Goal: Go to known website: Access a specific website the user already knows

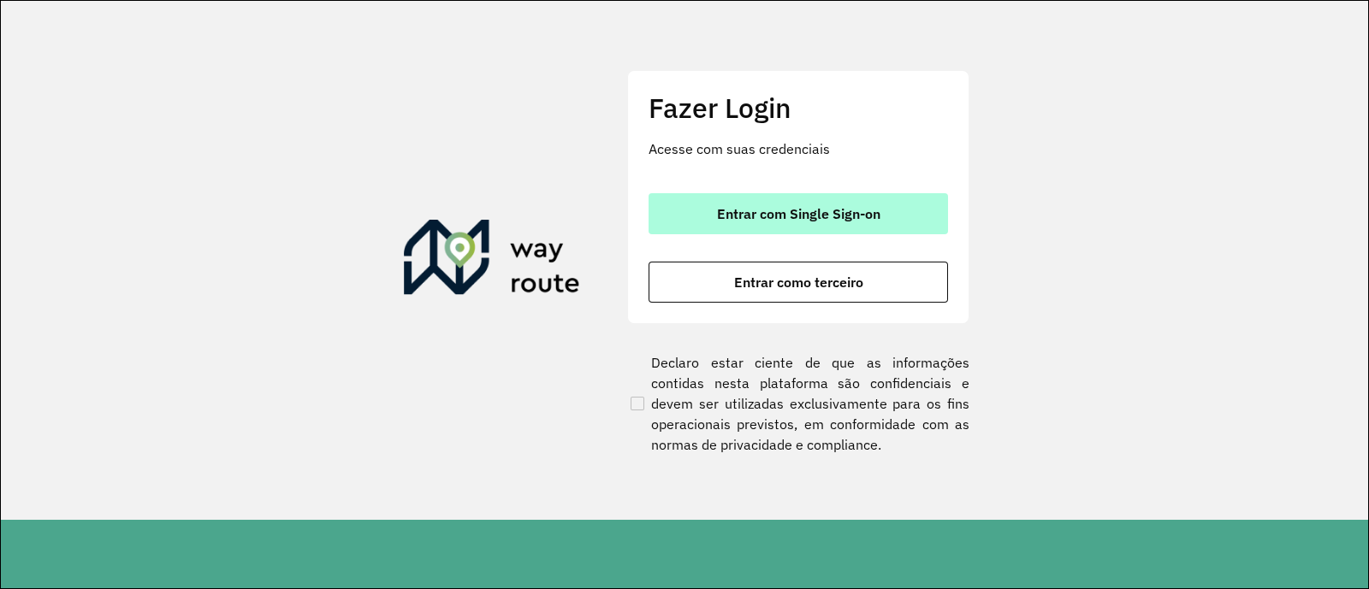
click at [696, 223] on button "Entrar com Single Sign-on" at bounding box center [798, 213] width 299 height 41
